Goal: Use online tool/utility

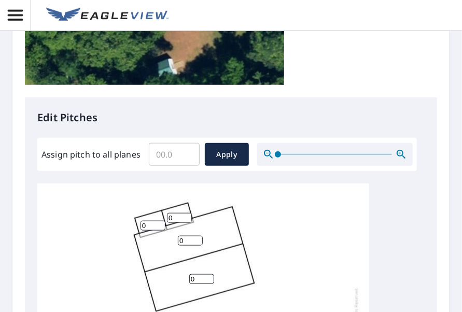
scroll to position [363, 0]
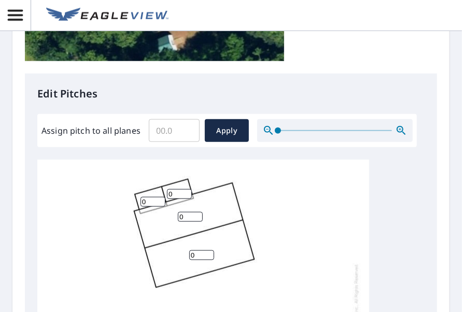
drag, startPoint x: 174, startPoint y: 193, endPoint x: 164, endPoint y: 193, distance: 10.4
type input "3"
drag, startPoint x: 149, startPoint y: 200, endPoint x: 133, endPoint y: 204, distance: 17.1
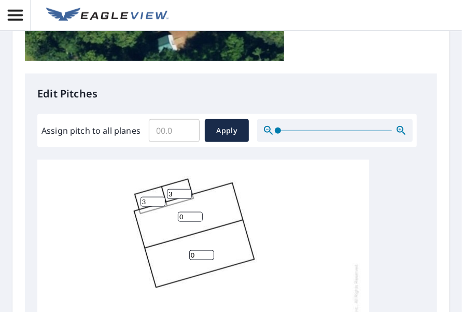
type input "3"
drag, startPoint x: 186, startPoint y: 220, endPoint x: 165, endPoint y: 211, distance: 22.4
type input "6"
drag, startPoint x: 197, startPoint y: 254, endPoint x: 184, endPoint y: 253, distance: 13.5
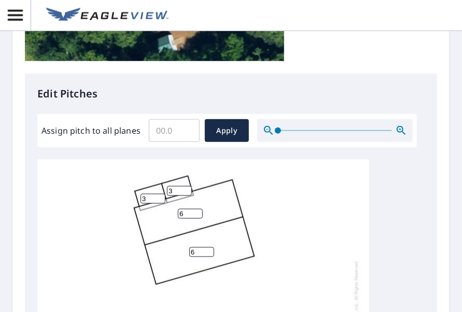
scroll to position [571, 0]
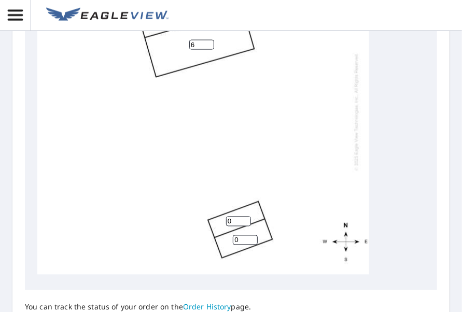
type input "6"
drag, startPoint x: 235, startPoint y: 213, endPoint x: 207, endPoint y: 207, distance: 28.7
click at [206, 209] on div "6 6 0 0 3 3" at bounding box center [203, 112] width 332 height 326
type input "4"
drag, startPoint x: 239, startPoint y: 235, endPoint x: 228, endPoint y: 235, distance: 10.9
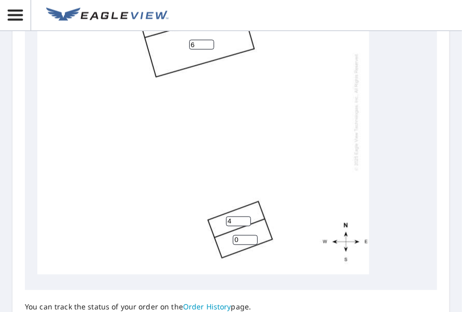
click at [228, 235] on div "6 6 0 4 3 3" at bounding box center [203, 112] width 332 height 326
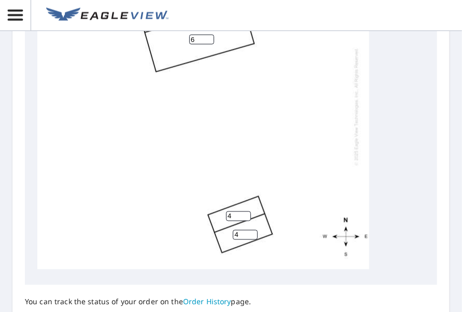
scroll to position [675, 0]
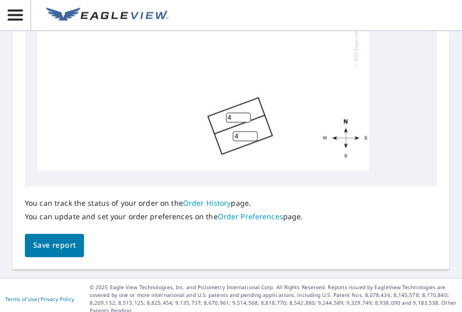
type input "4"
click at [64, 244] on span "Save report" at bounding box center [54, 246] width 43 height 13
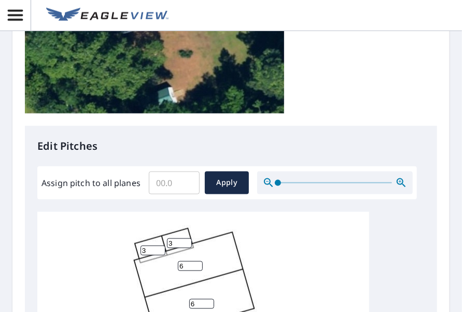
scroll to position [0, 0]
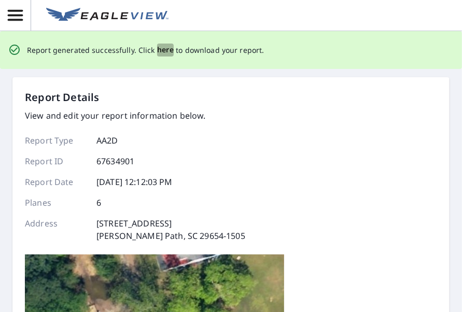
click at [160, 49] on span "here" at bounding box center [165, 50] width 17 height 13
